Goal: Task Accomplishment & Management: Complete application form

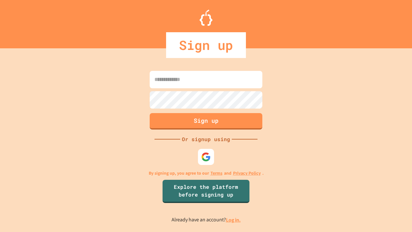
click at [233, 219] on link "Log in." at bounding box center [233, 219] width 15 height 7
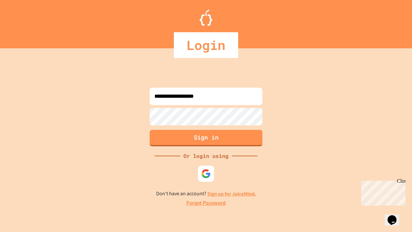
type input "**********"
